Goal: Task Accomplishment & Management: Use online tool/utility

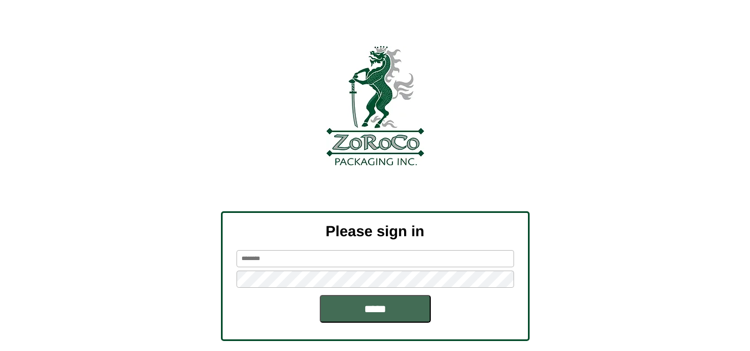
type input "******"
click at [336, 308] on input "*****" at bounding box center [375, 309] width 111 height 28
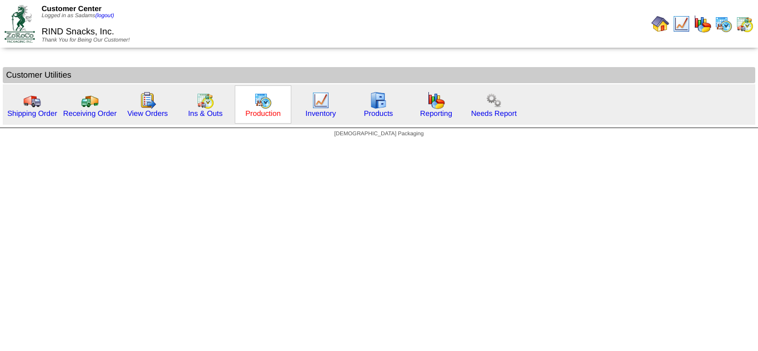
click at [261, 113] on link "Production" at bounding box center [263, 113] width 36 height 8
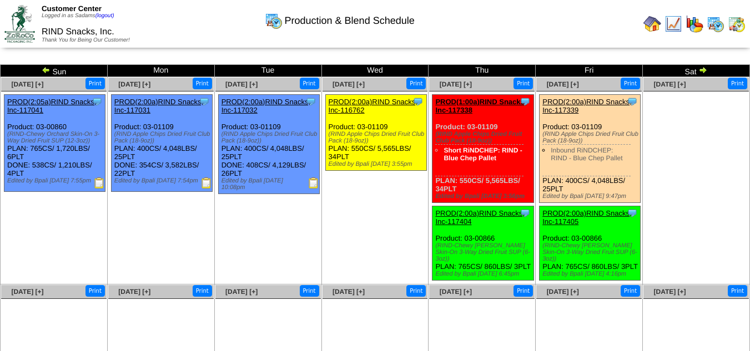
click at [313, 182] on img at bounding box center [313, 183] width 11 height 11
